Goal: Transaction & Acquisition: Purchase product/service

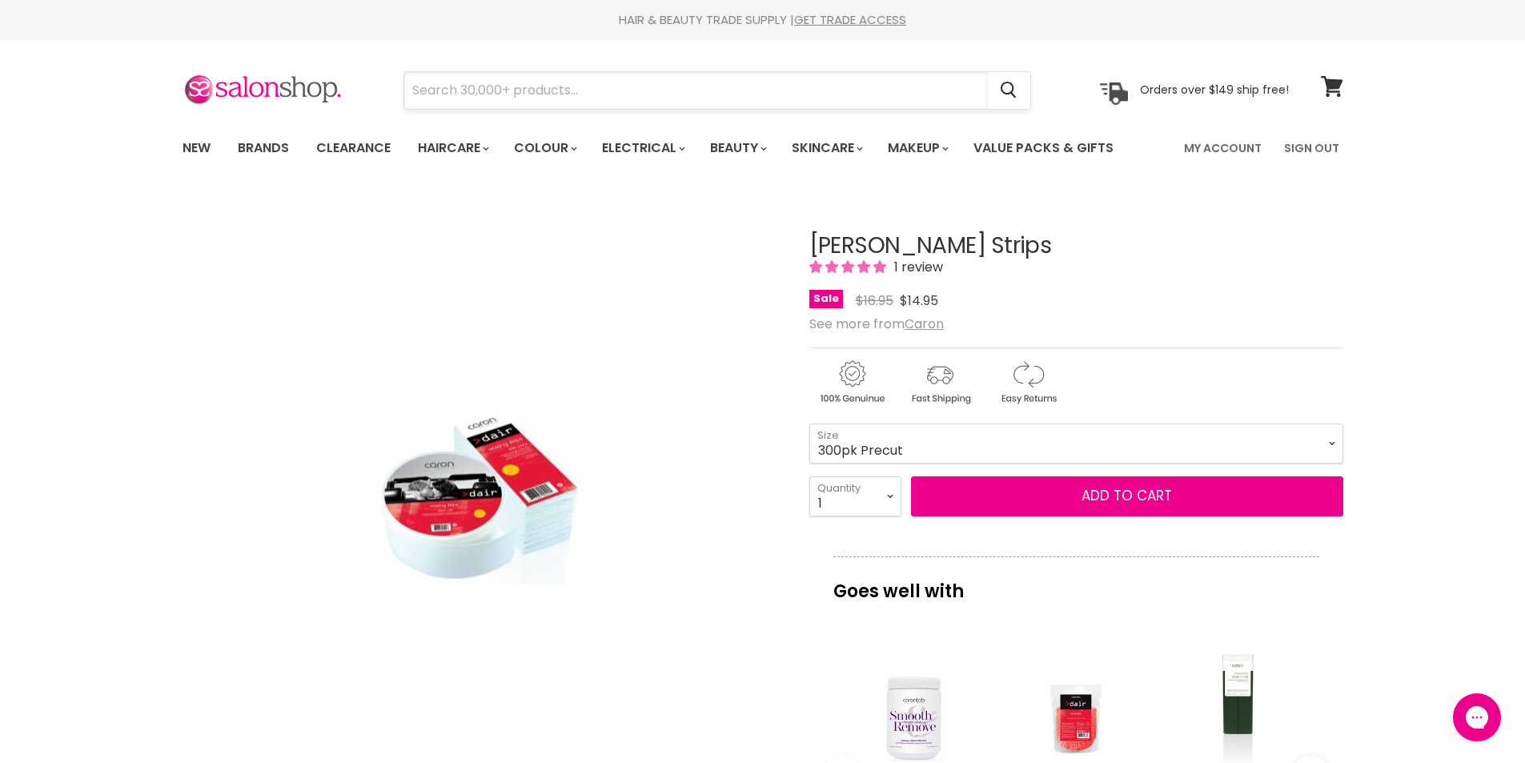
click at [545, 102] on input "Search" at bounding box center [696, 90] width 584 height 37
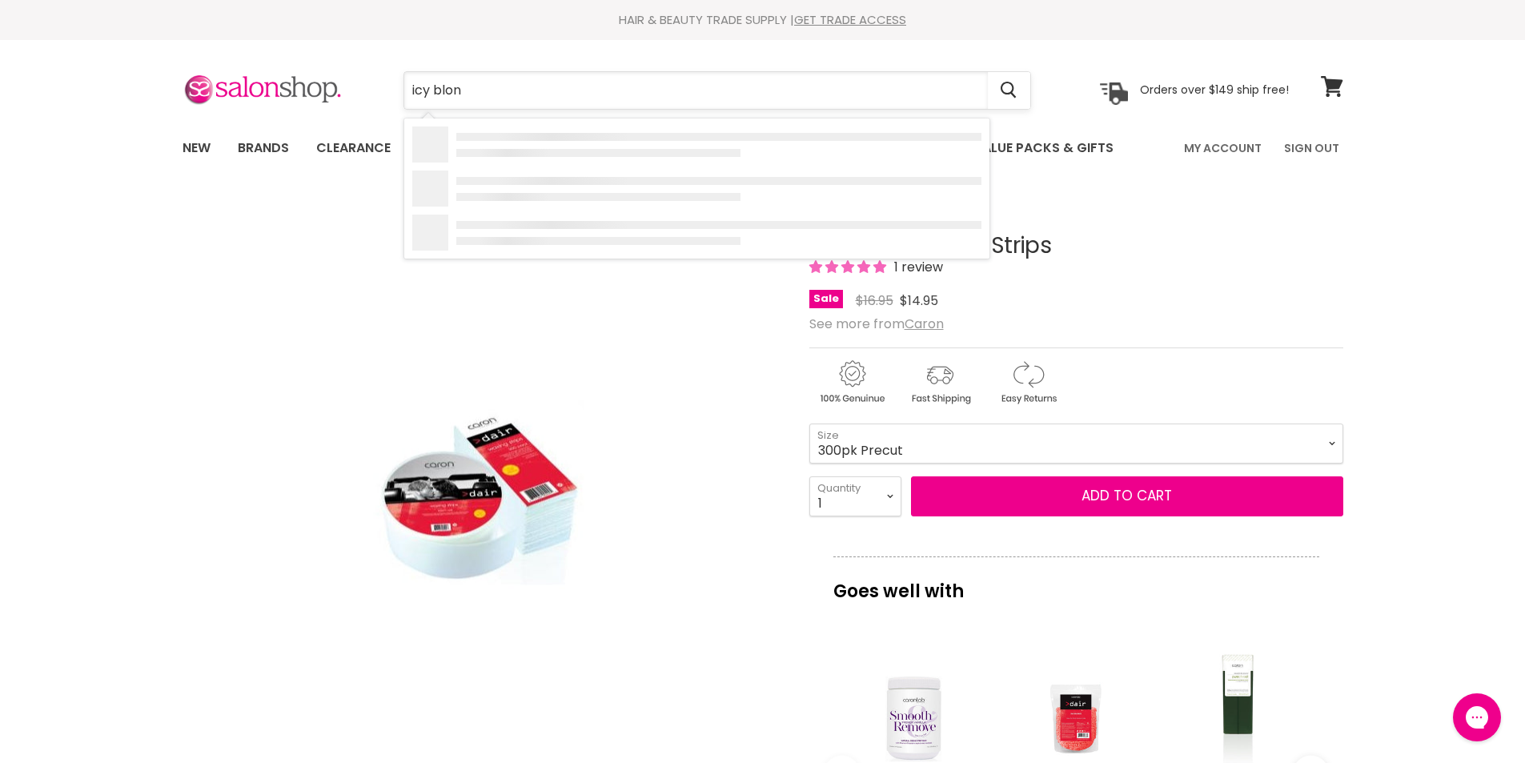
type input "icy blond"
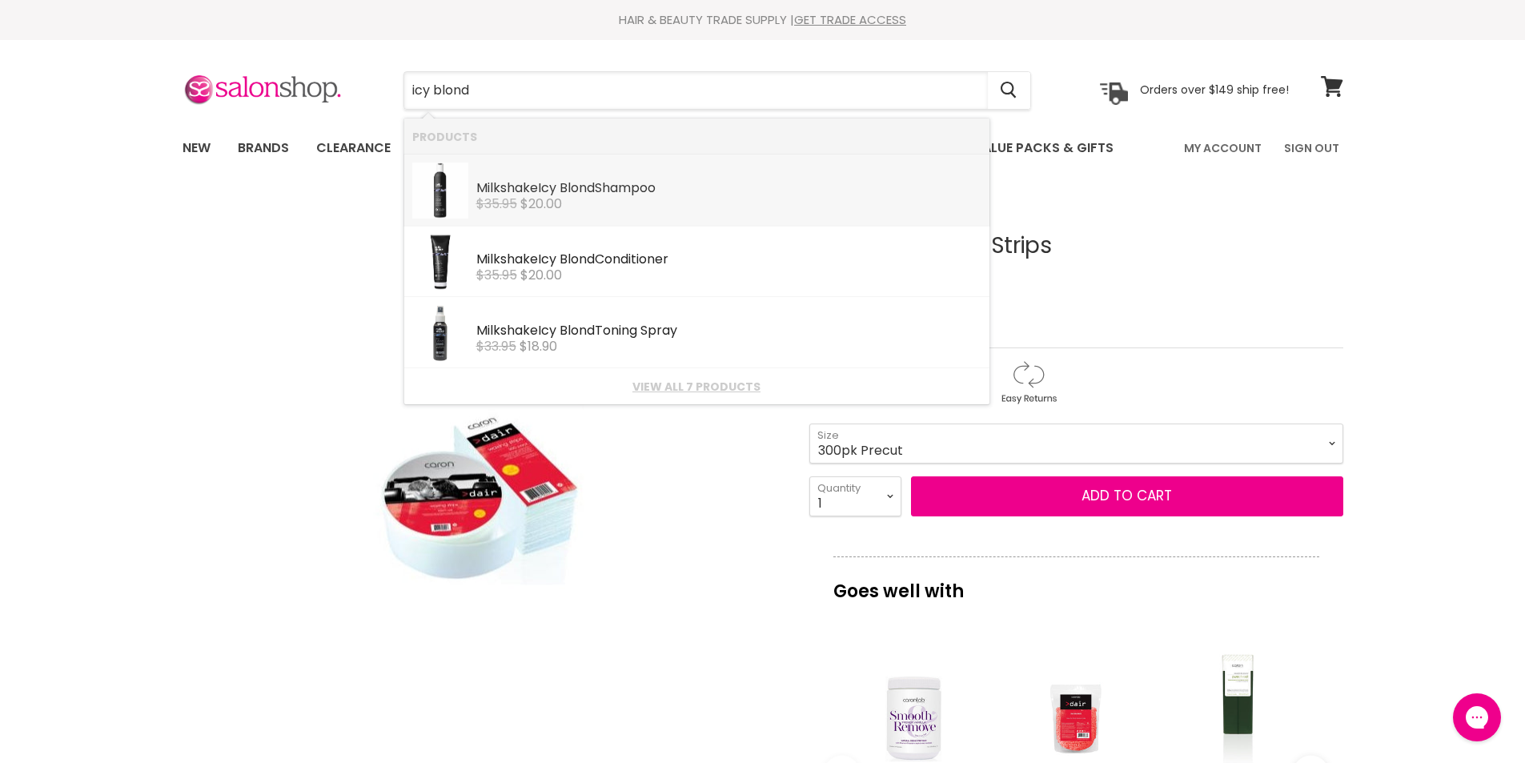
click at [544, 182] on b "Icy" at bounding box center [547, 188] width 18 height 18
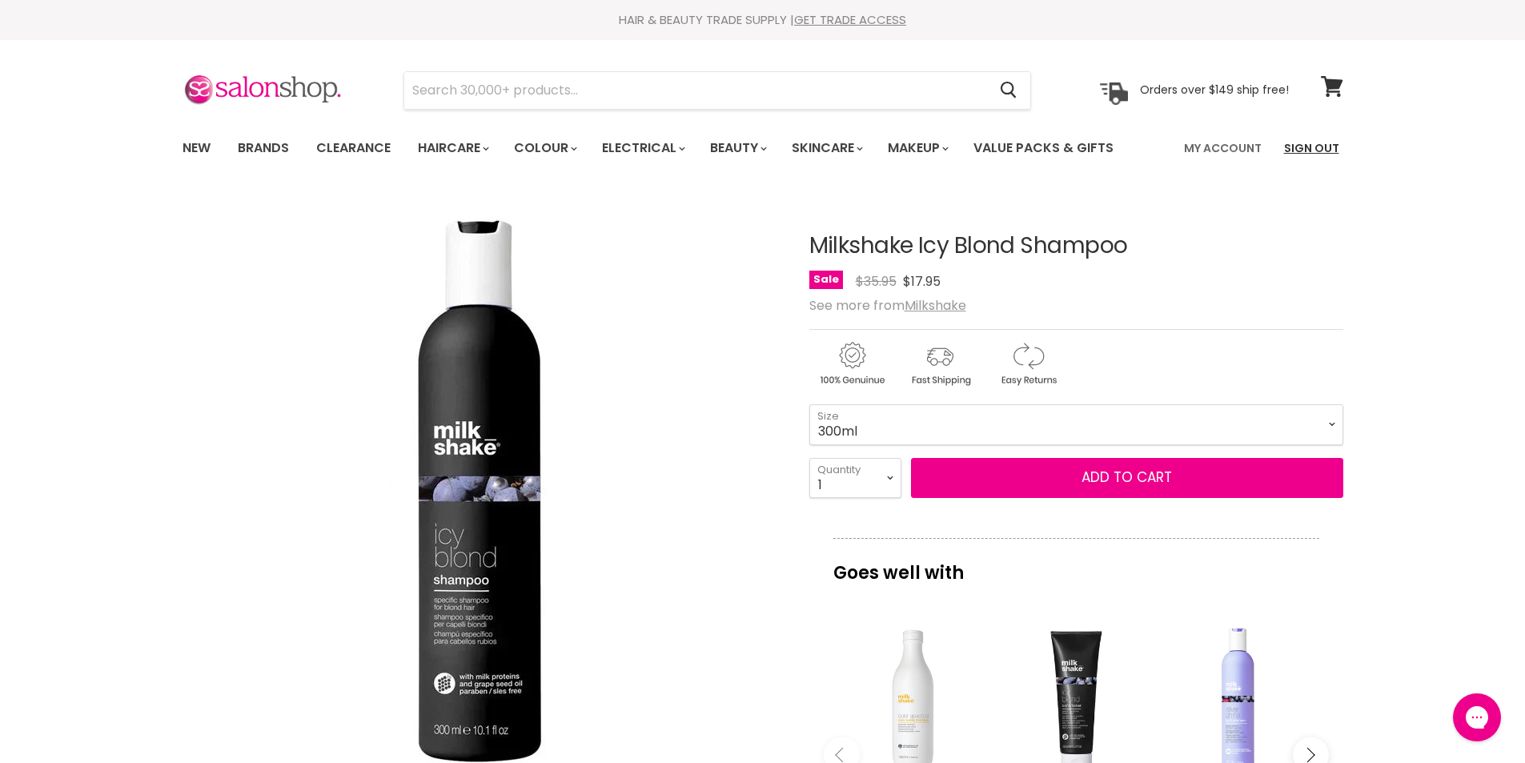
click at [1303, 143] on link "Sign Out" at bounding box center [1312, 148] width 74 height 34
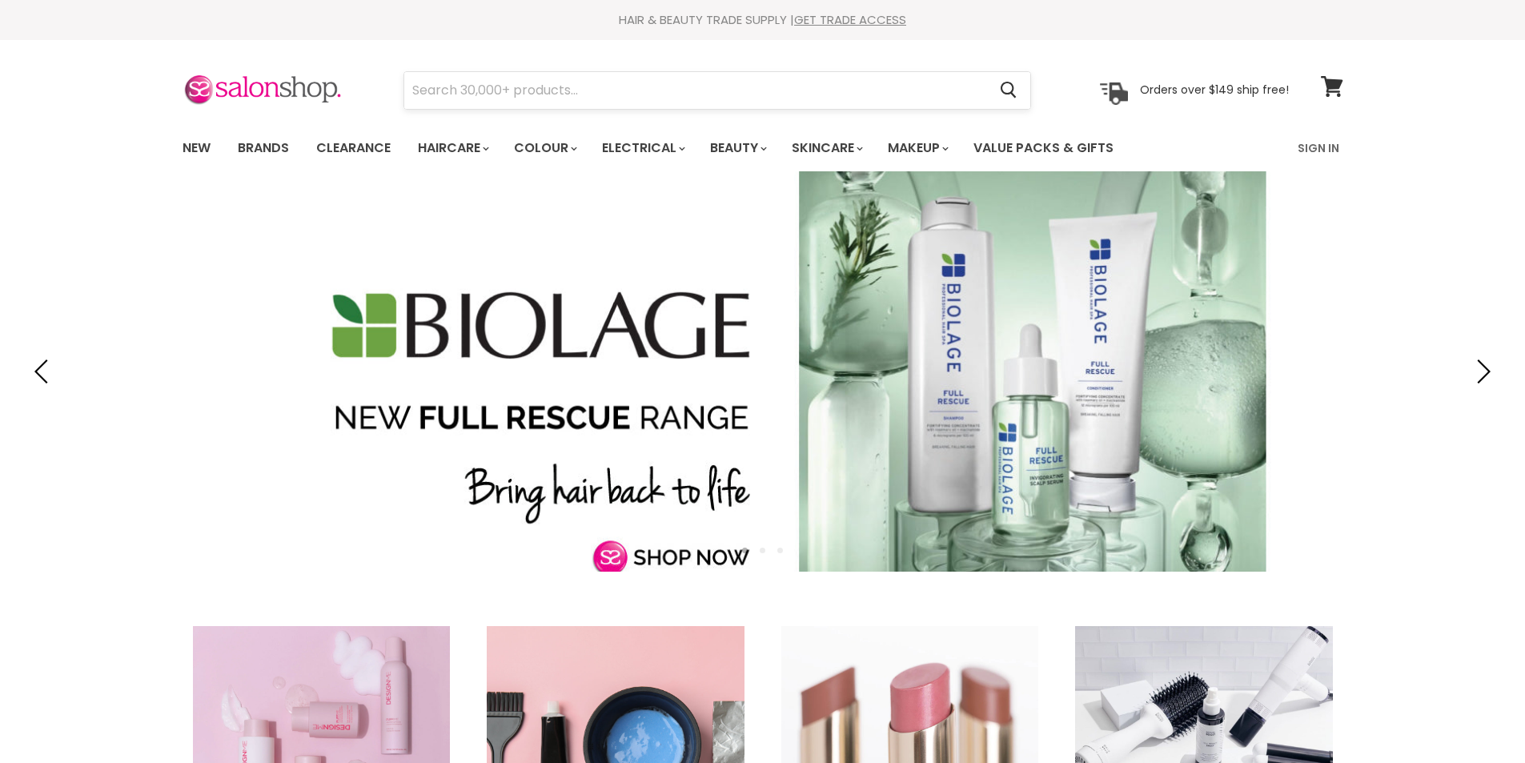
click at [458, 87] on input "Search" at bounding box center [696, 90] width 584 height 37
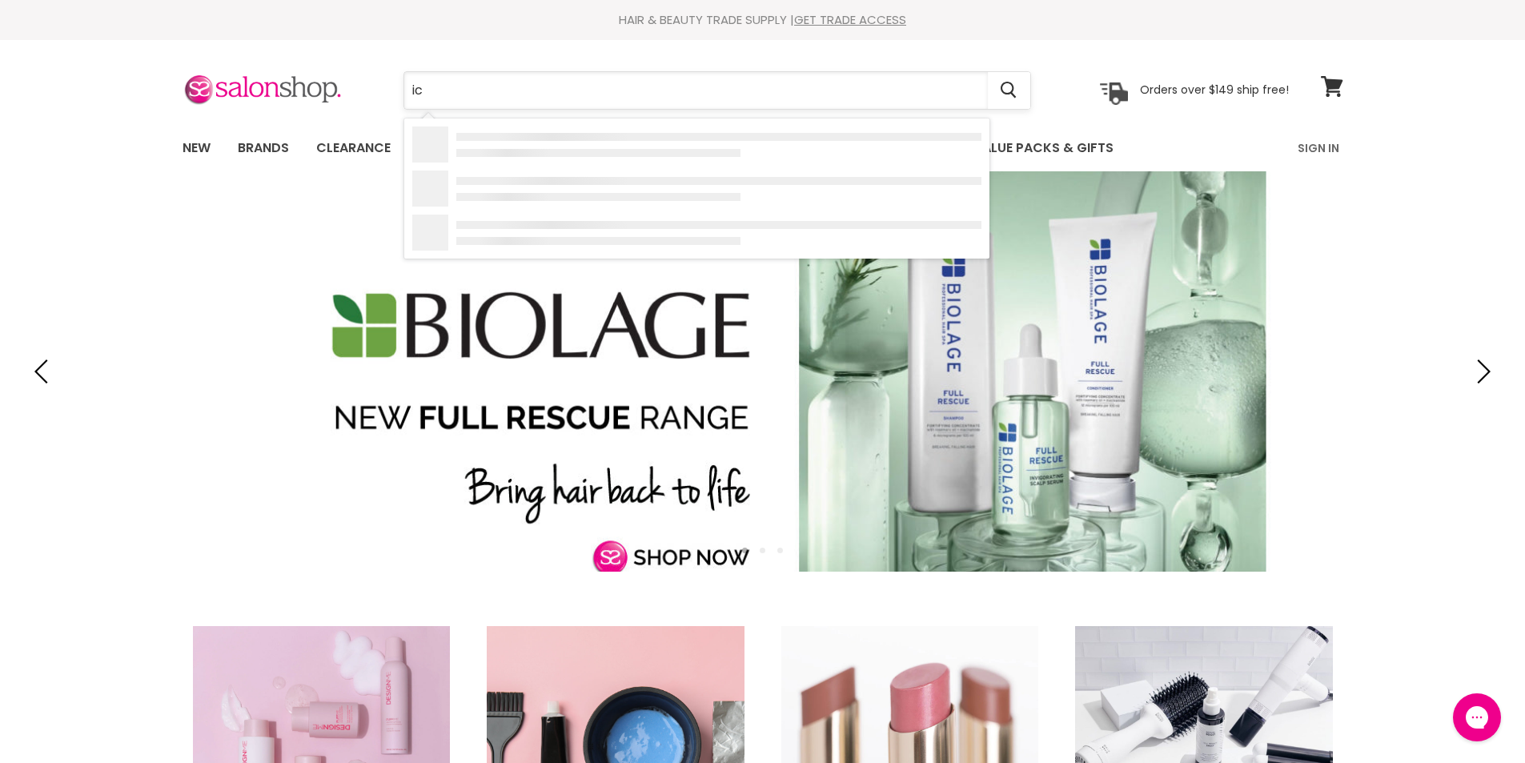
type input "icy"
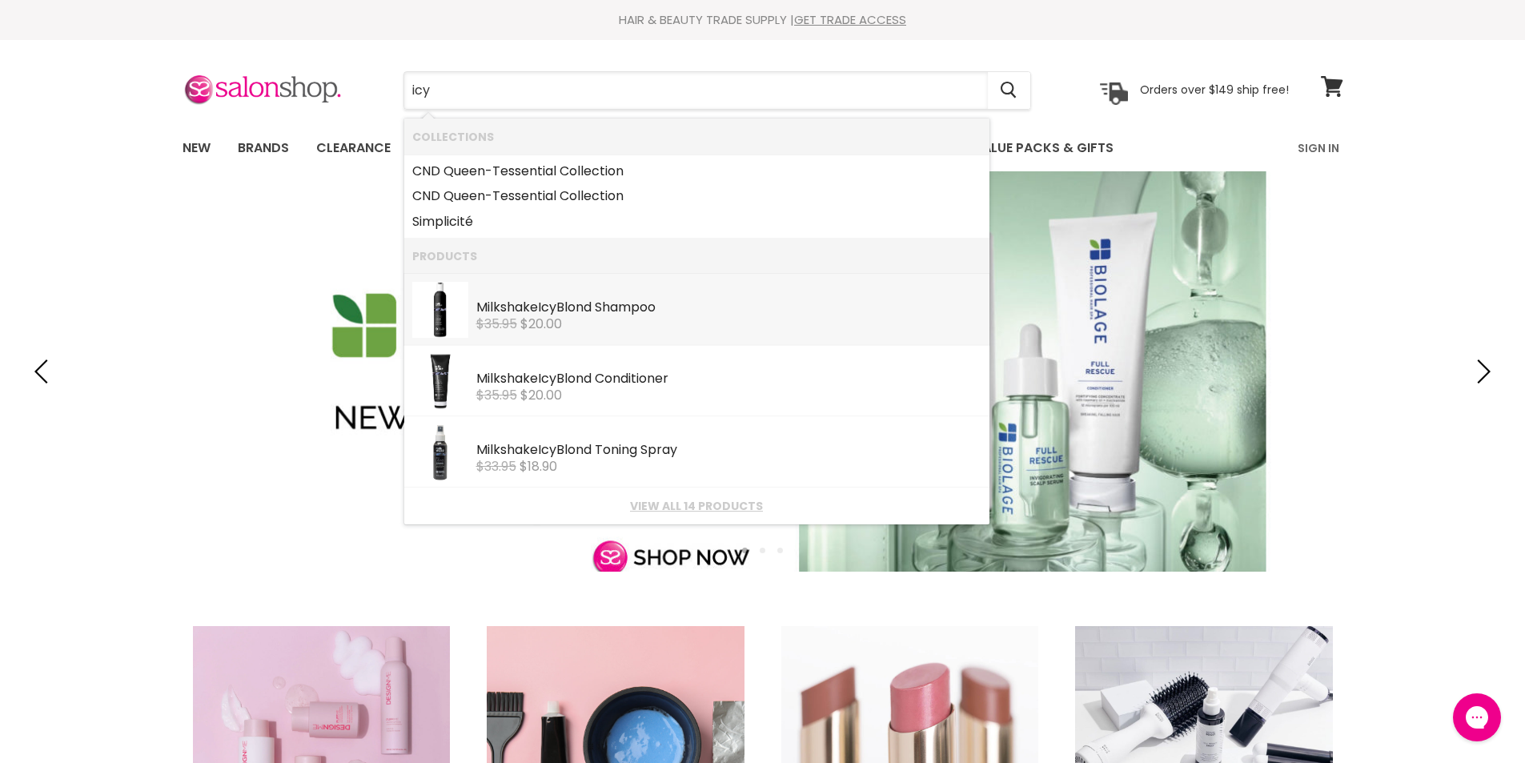
click at [528, 308] on div "Milkshake Icy Blond Shampoo" at bounding box center [728, 308] width 505 height 17
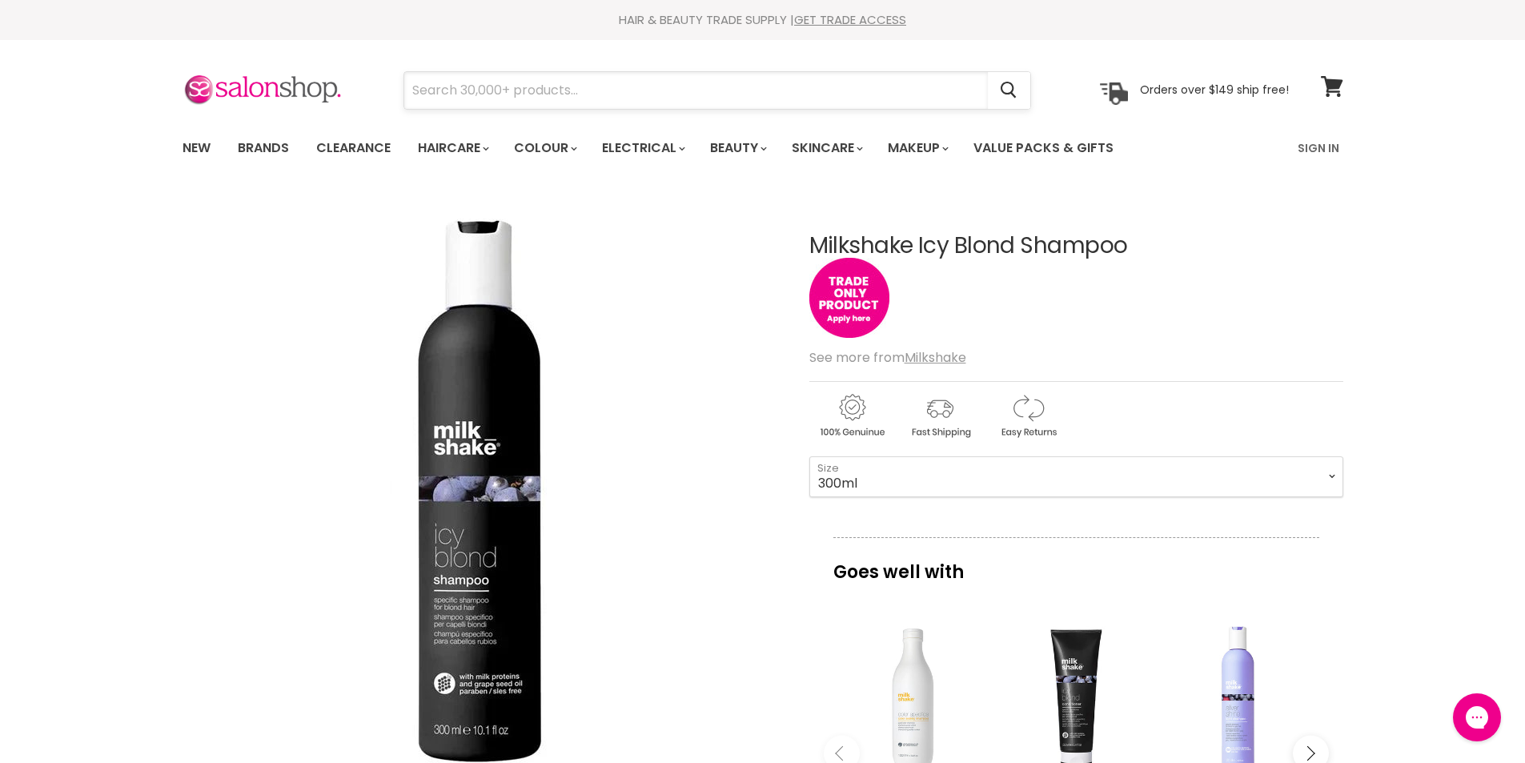
click at [463, 94] on input "Search" at bounding box center [696, 90] width 584 height 37
click at [464, 93] on input "Search" at bounding box center [696, 90] width 584 height 37
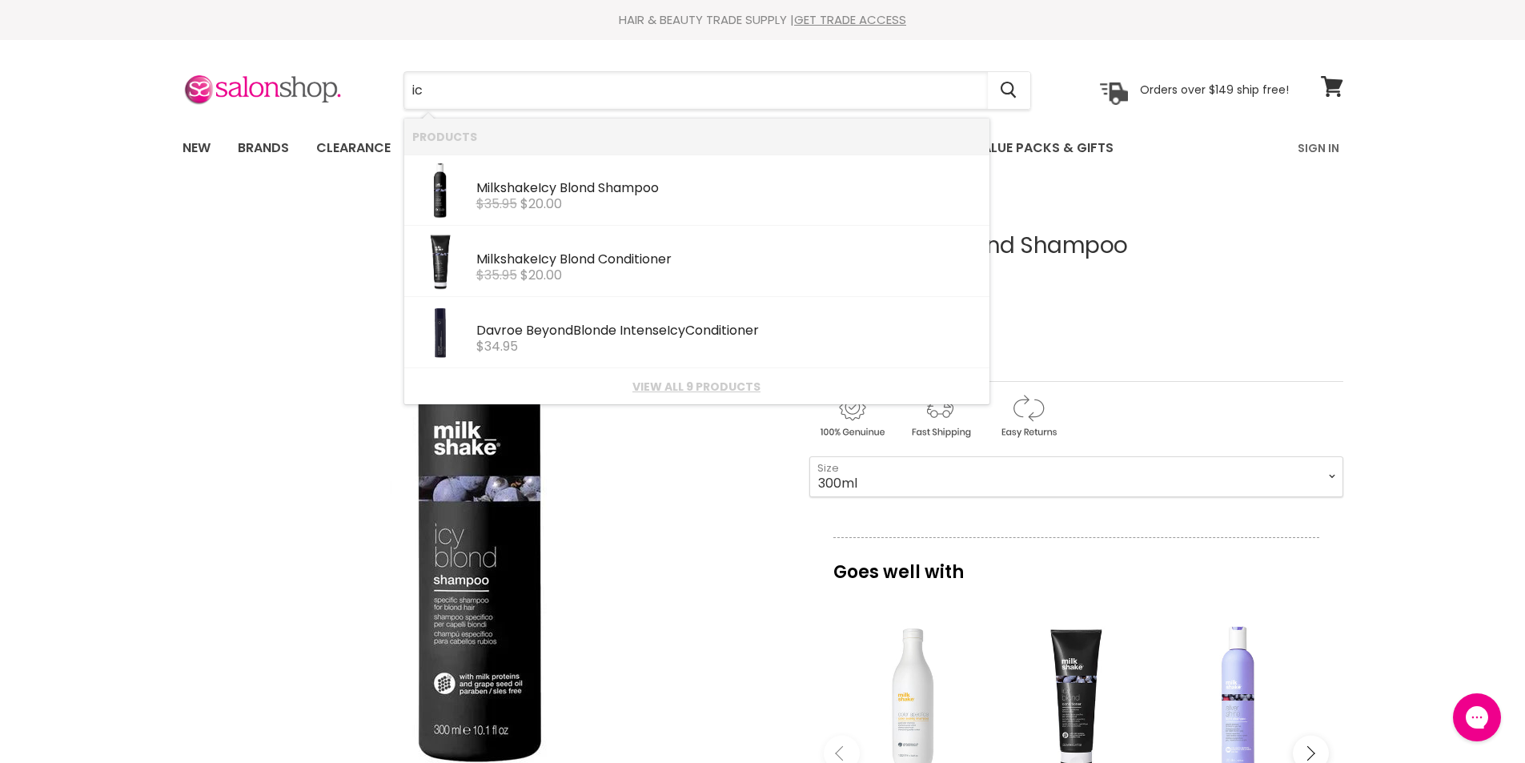
type input "i"
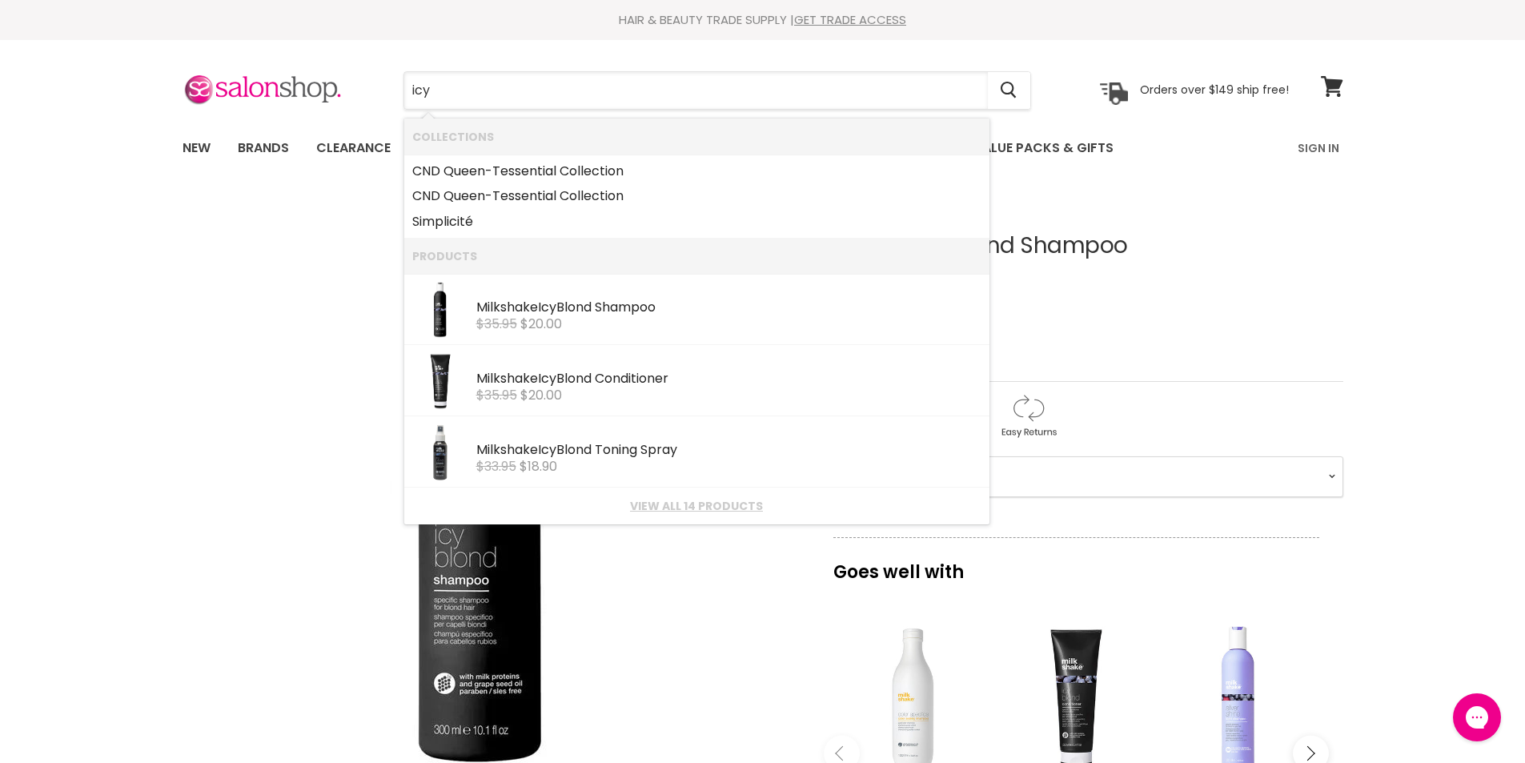
type input "icy"
